Goal: Transaction & Acquisition: Book appointment/travel/reservation

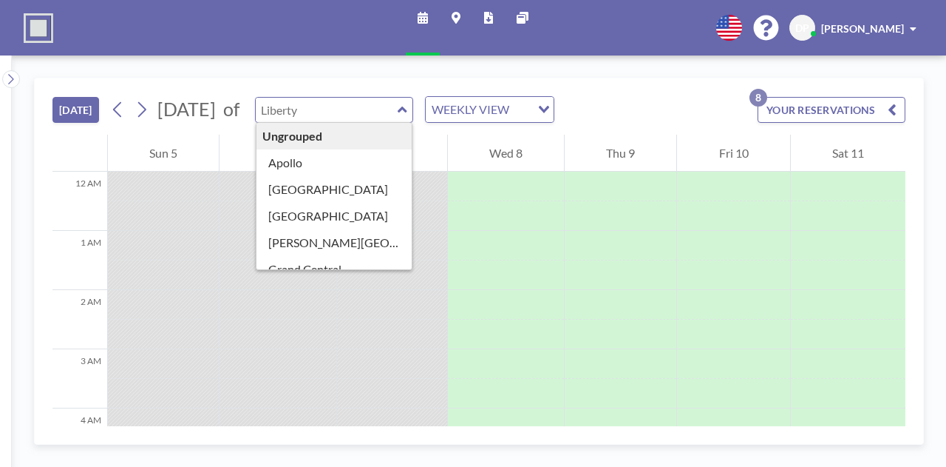
click at [370, 111] on input "text" at bounding box center [327, 110] width 142 height 24
type input "Liberty"
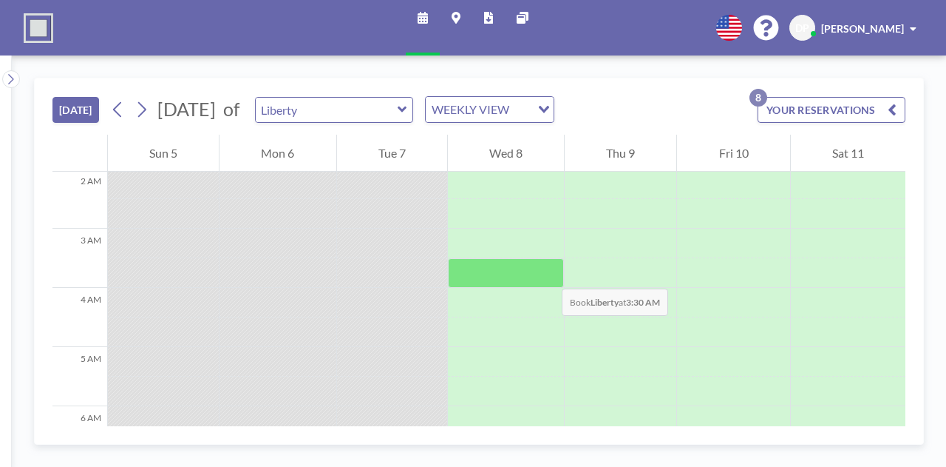
scroll to position [121, 0]
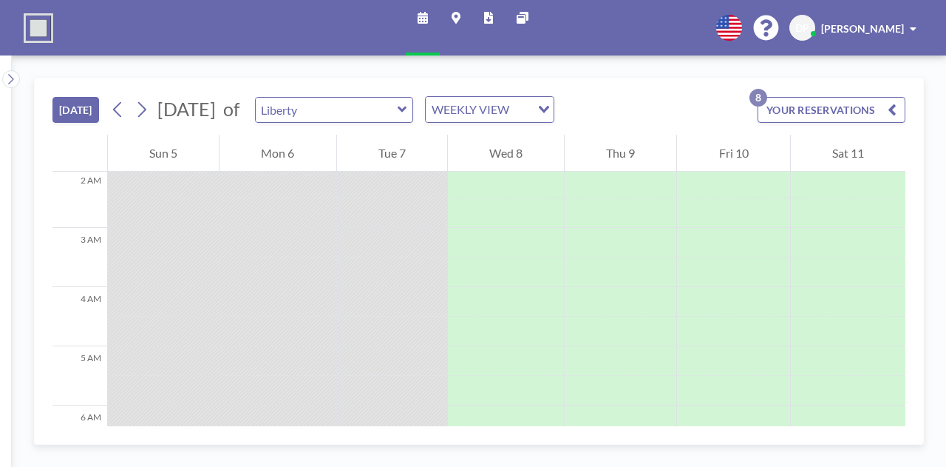
click at [414, 98] on div "Liberty" at bounding box center [334, 110] width 159 height 26
click at [813, 114] on button "YOUR RESERVATIONS 8" at bounding box center [832, 110] width 148 height 26
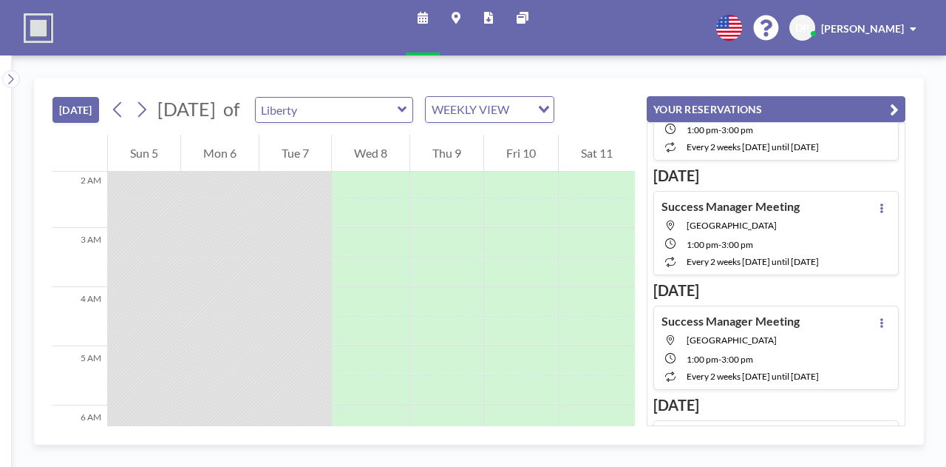
scroll to position [0, 0]
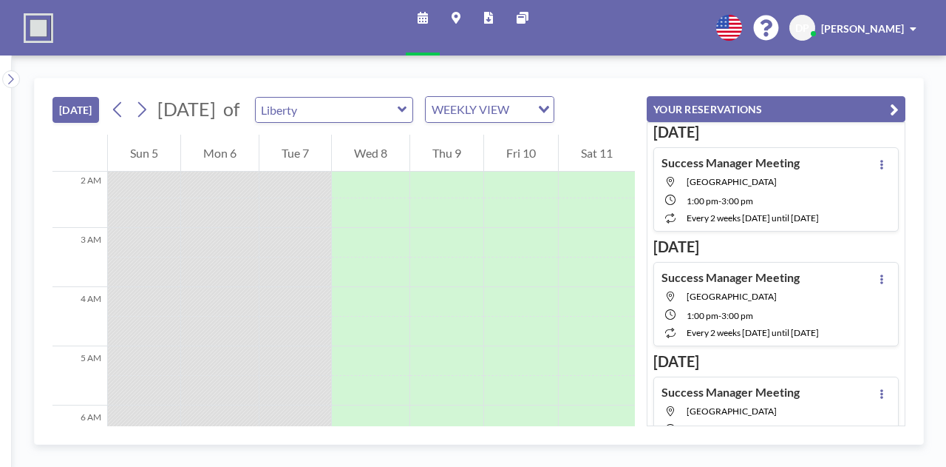
click at [407, 112] on icon at bounding box center [403, 109] width 10 height 15
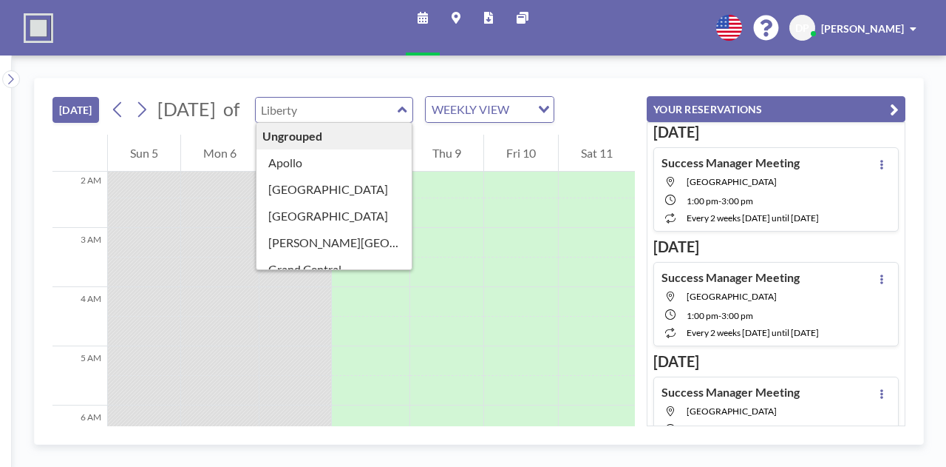
click at [396, 134] on div "Ungrouped" at bounding box center [335, 136] width 156 height 27
click at [73, 121] on button "[DATE]" at bounding box center [75, 110] width 47 height 26
click at [75, 112] on button "[DATE]" at bounding box center [75, 110] width 47 height 26
click at [569, 87] on div "[DATE] [DATE] of Ungrouped Apollo [GEOGRAPHIC_DATA] [GEOGRAPHIC_DATA] [PERSON_N…" at bounding box center [343, 106] width 583 height 56
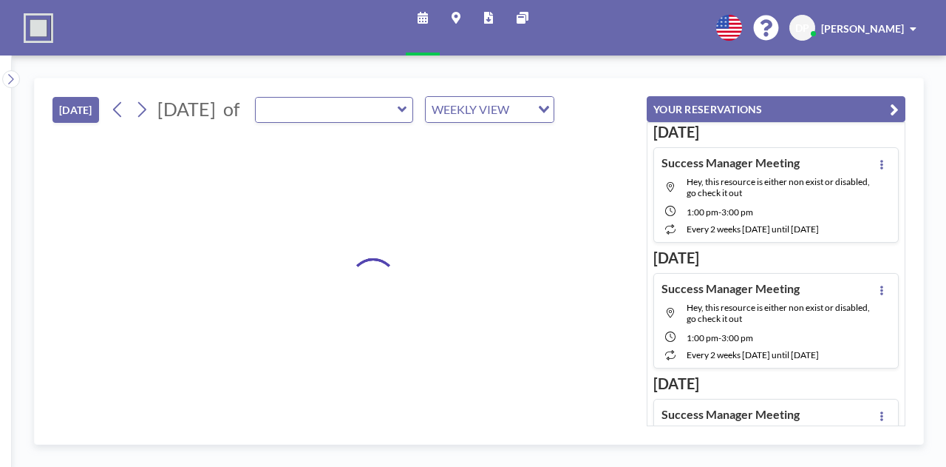
type input "Liberty"
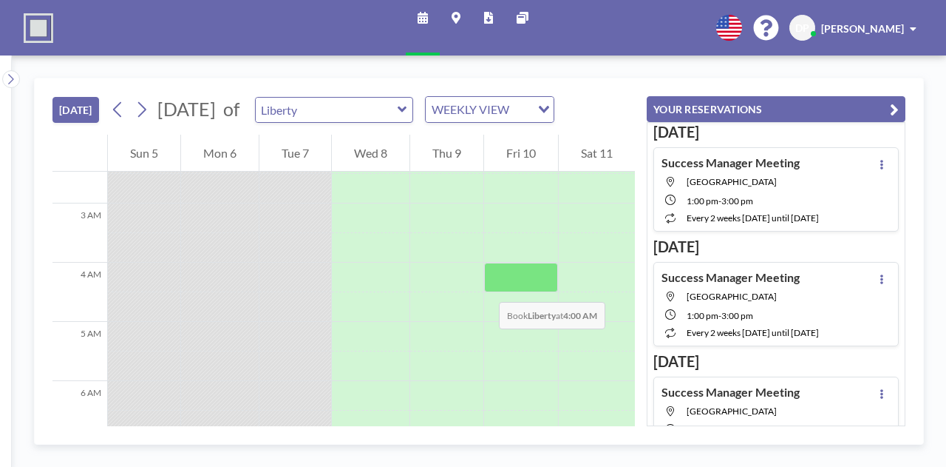
scroll to position [146, 0]
click at [414, 112] on div "Liberty" at bounding box center [334, 110] width 159 height 26
click at [407, 106] on icon at bounding box center [403, 109] width 10 height 15
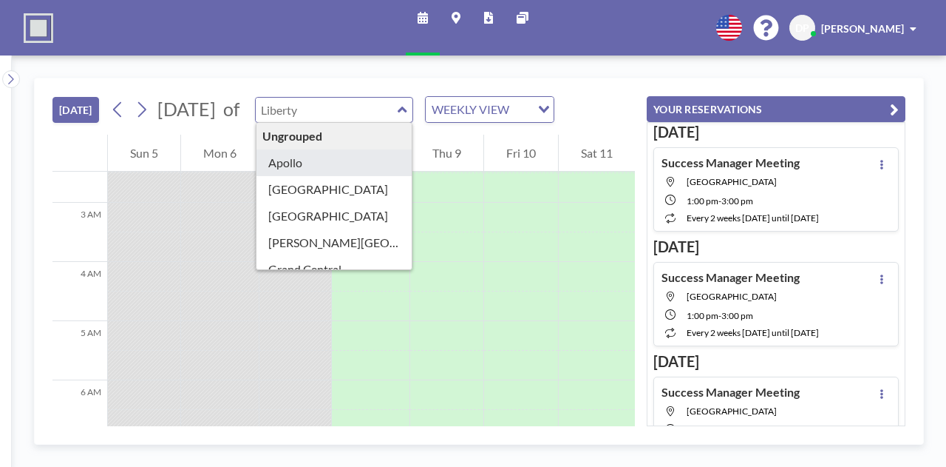
type input "Apollo"
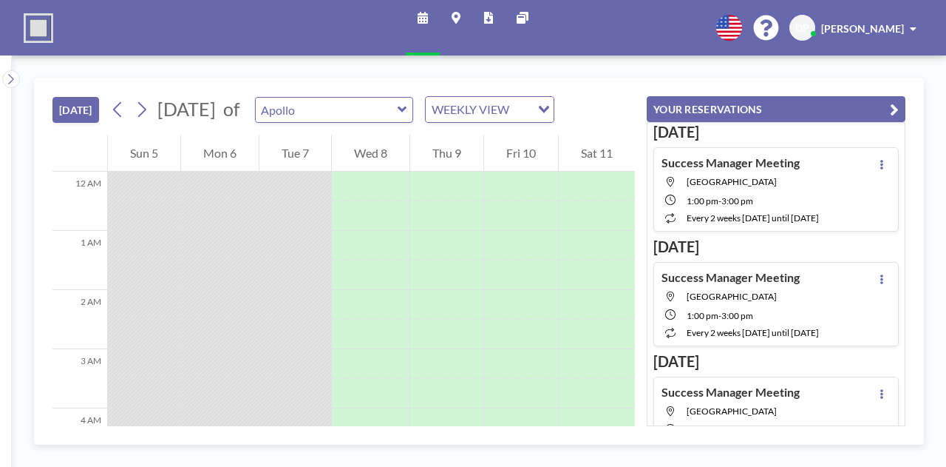
click at [407, 107] on icon at bounding box center [402, 109] width 9 height 6
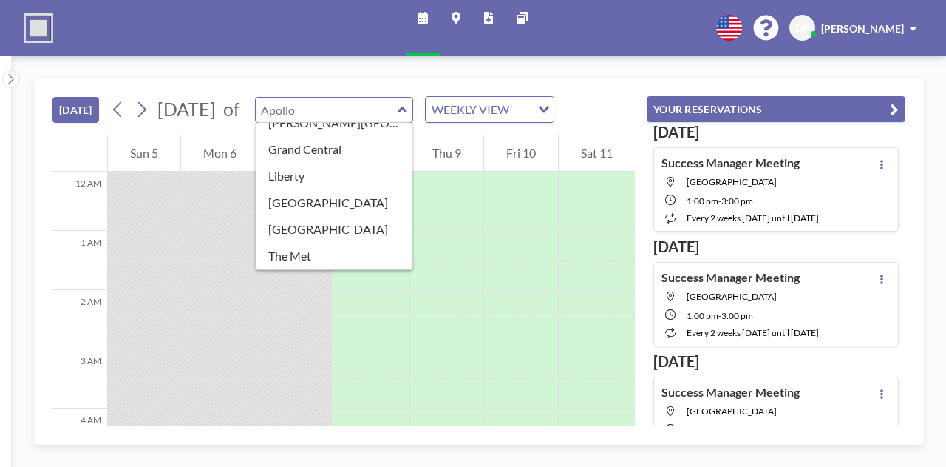
scroll to position [0, 0]
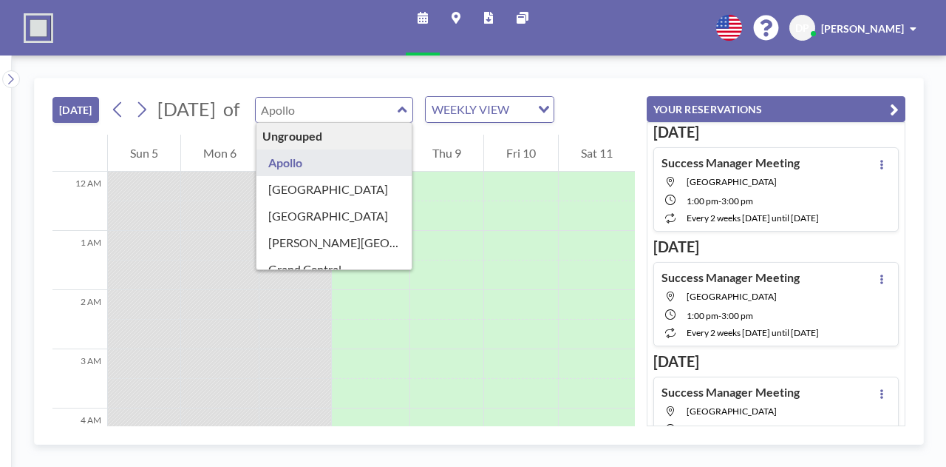
click at [531, 110] on div "WEEKLY VIEW" at bounding box center [478, 108] width 105 height 22
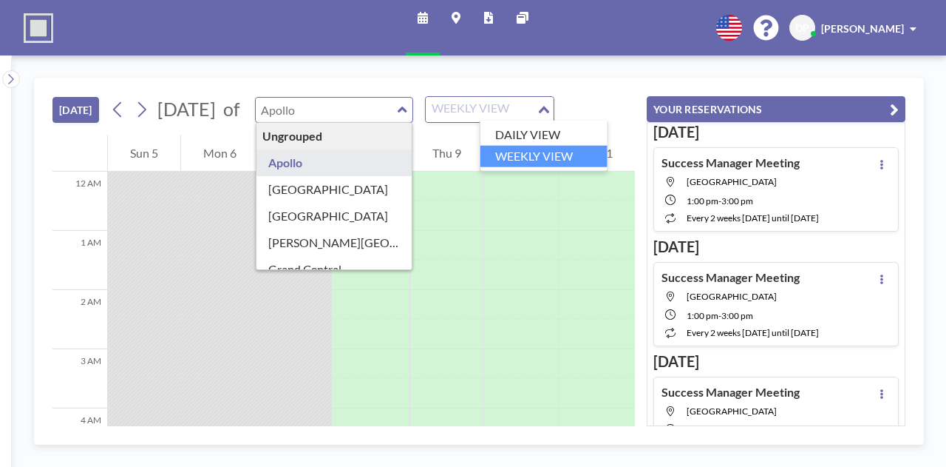
click at [545, 146] on li "WEEKLY VIEW" at bounding box center [544, 156] width 127 height 21
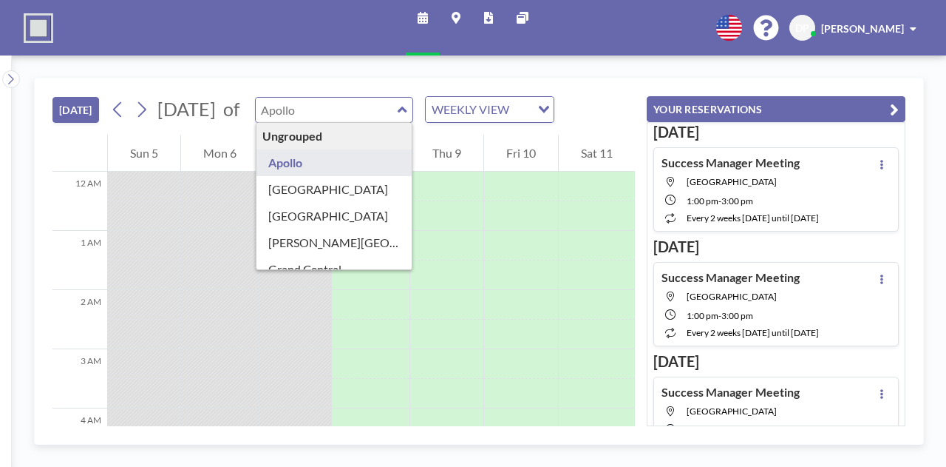
click at [531, 101] on div "WEEKLY VIEW" at bounding box center [478, 108] width 105 height 22
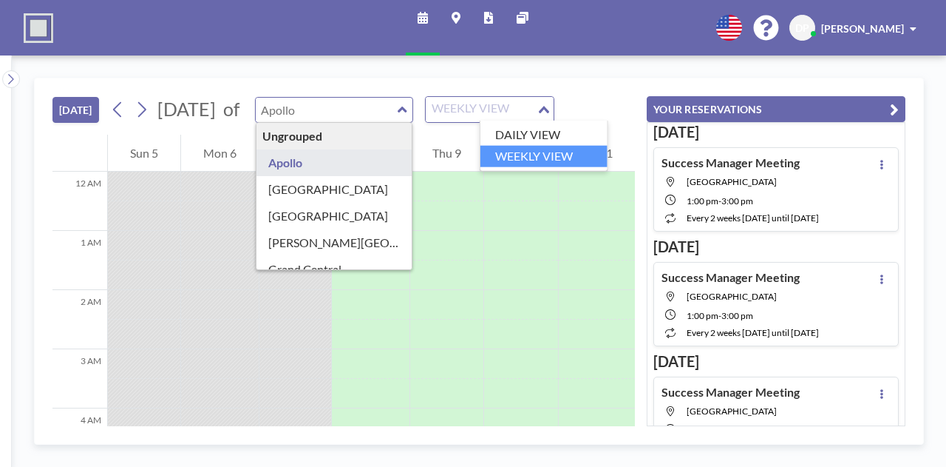
click at [563, 124] on li "DAILY VIEW" at bounding box center [544, 134] width 127 height 21
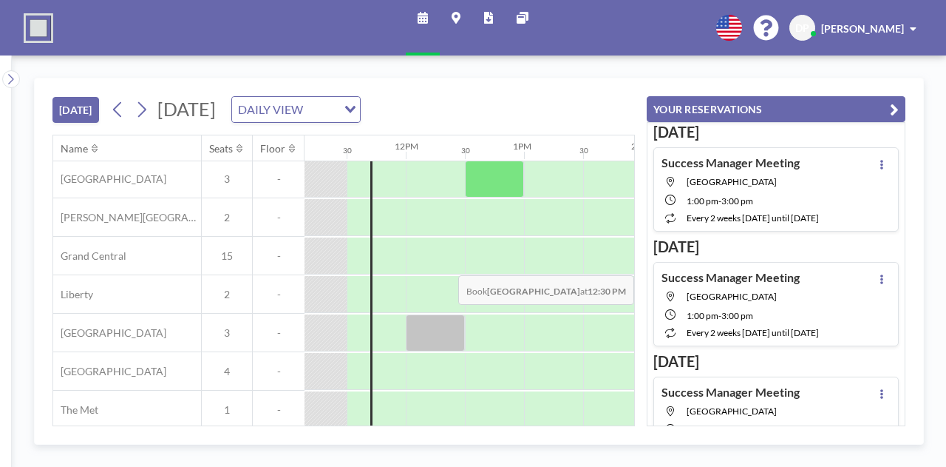
scroll to position [87, 1318]
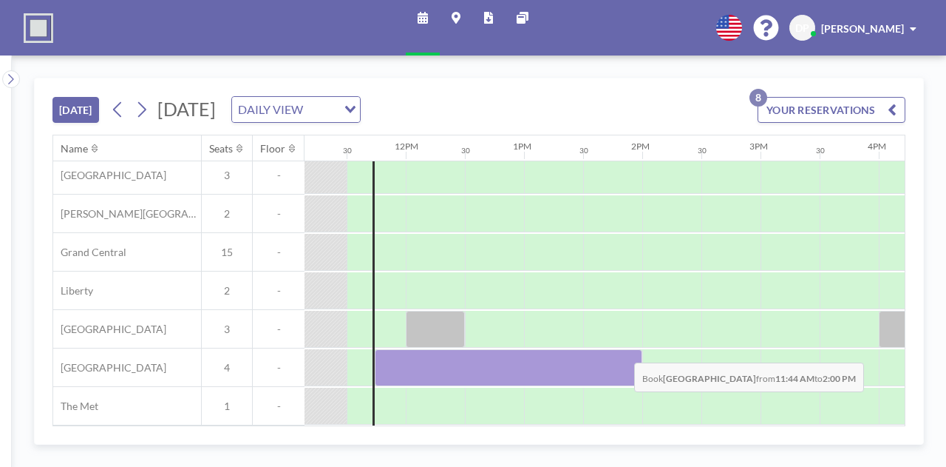
drag, startPoint x: 393, startPoint y: 356, endPoint x: 638, endPoint y: 348, distance: 244.9
click at [638, 349] on div at bounding box center [509, 367] width 268 height 37
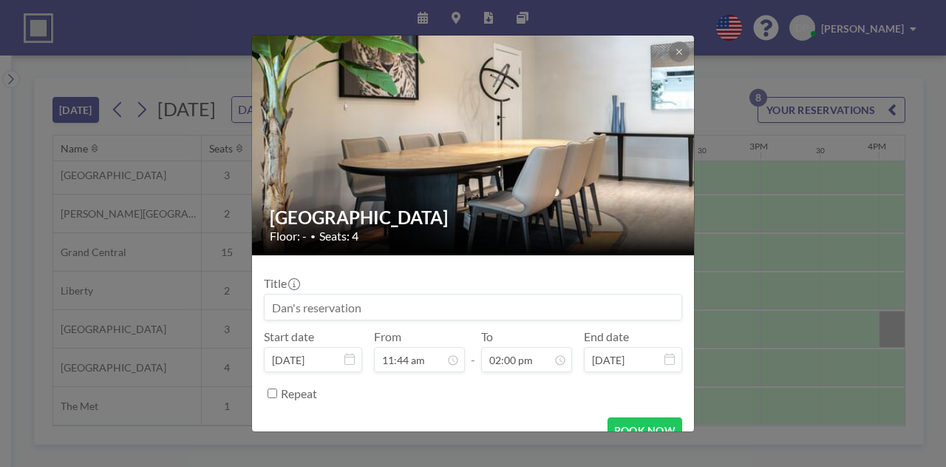
scroll to position [22, 0]
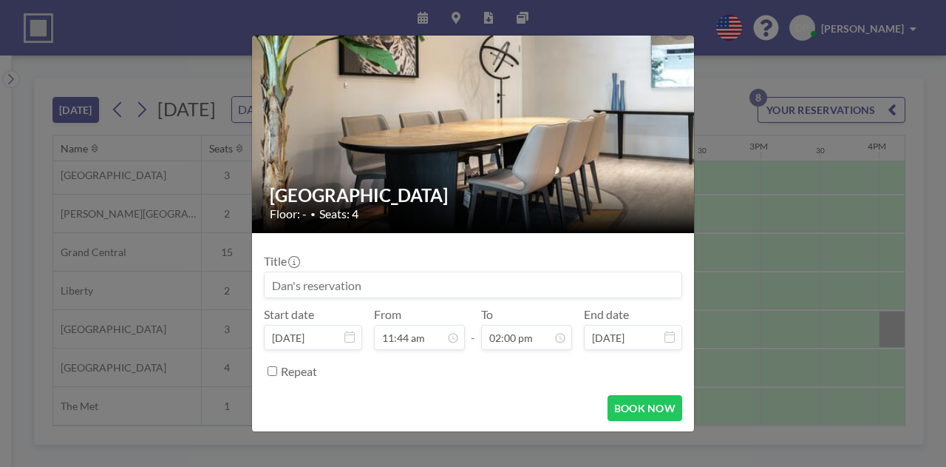
click at [640, 393] on form "Title Start date Oct 7, 2025 From 11:44 am - To 02:00 pm End date Oct 7, 2025 R…" at bounding box center [473, 333] width 442 height 200
click at [640, 410] on button "BOOK NOW" at bounding box center [645, 408] width 75 height 26
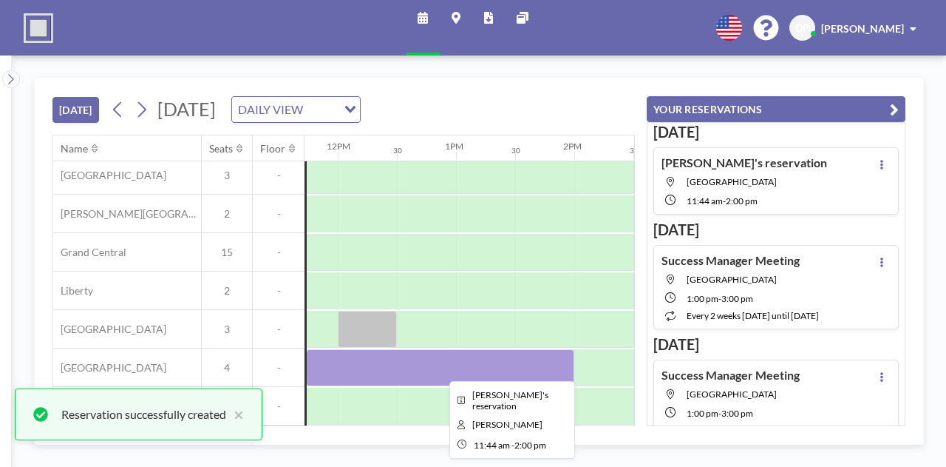
scroll to position [87, 1387]
